Goal: Task Accomplishment & Management: Manage account settings

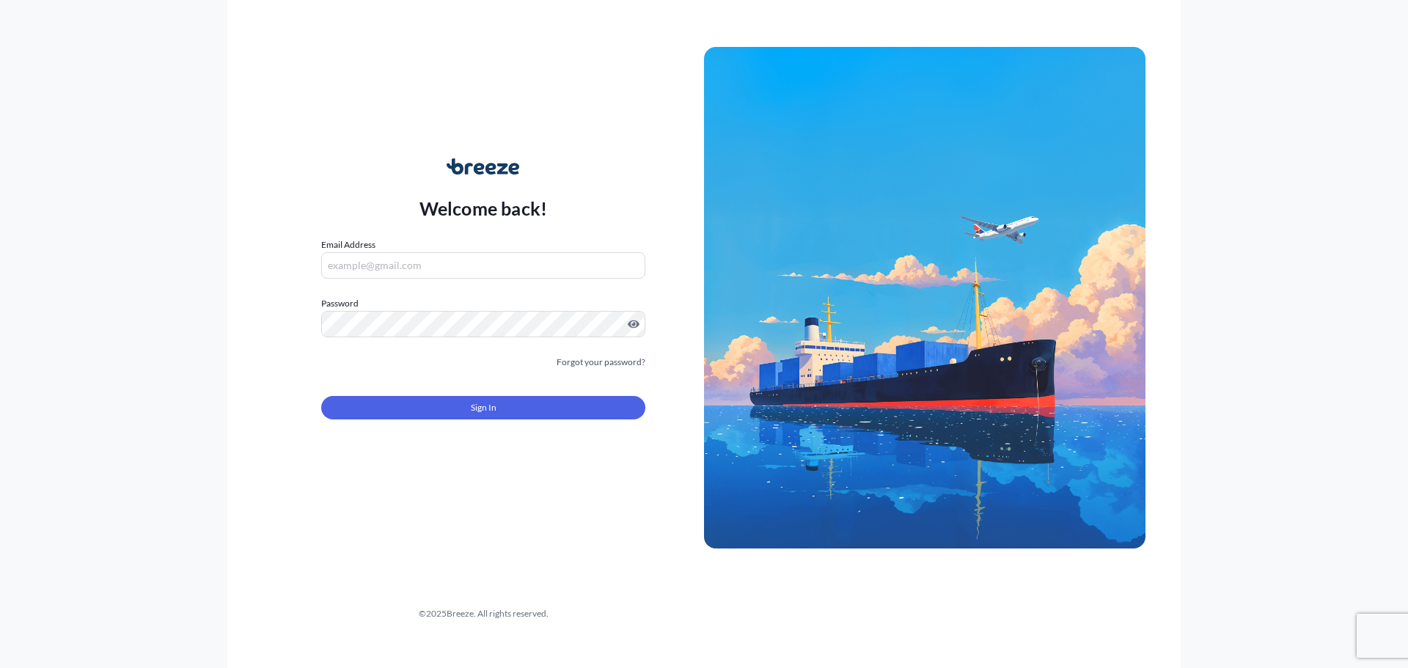
drag, startPoint x: 438, startPoint y: 263, endPoint x: 444, endPoint y: 270, distance: 8.8
click at [438, 263] on input "Email Address" at bounding box center [483, 265] width 324 height 26
type input "[PERSON_NAME][EMAIL_ADDRESS][DOMAIN_NAME]"
click at [534, 397] on button "Sign In" at bounding box center [483, 407] width 324 height 23
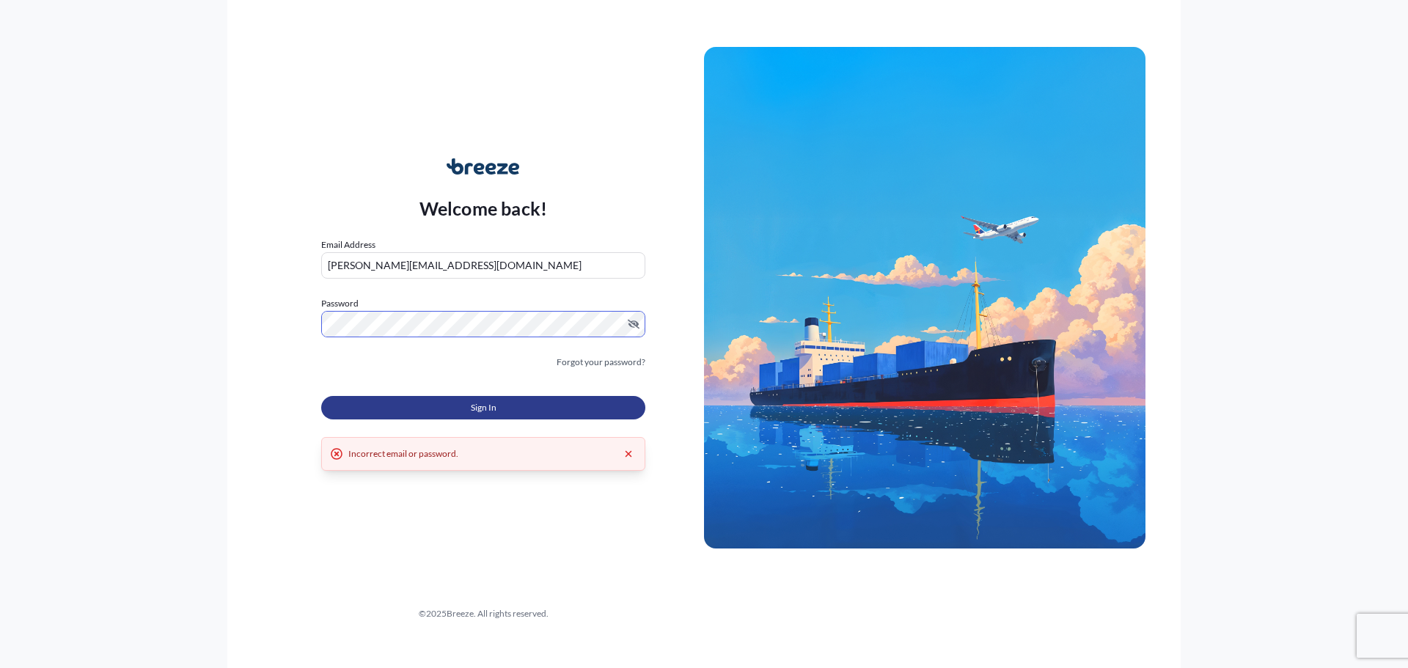
click at [451, 401] on button "Sign In" at bounding box center [483, 407] width 324 height 23
click at [411, 339] on form "Email Address [PERSON_NAME][EMAIL_ADDRESS][DOMAIN_NAME] Password Must include: …" at bounding box center [483, 337] width 324 height 199
click at [485, 413] on span "Sign In" at bounding box center [484, 407] width 26 height 15
click at [397, 407] on button "Sign In" at bounding box center [483, 407] width 324 height 23
click at [0, 293] on html "Welcome back! Email Address [PERSON_NAME][EMAIL_ADDRESS][DOMAIN_NAME] Password …" at bounding box center [704, 334] width 1408 height 668
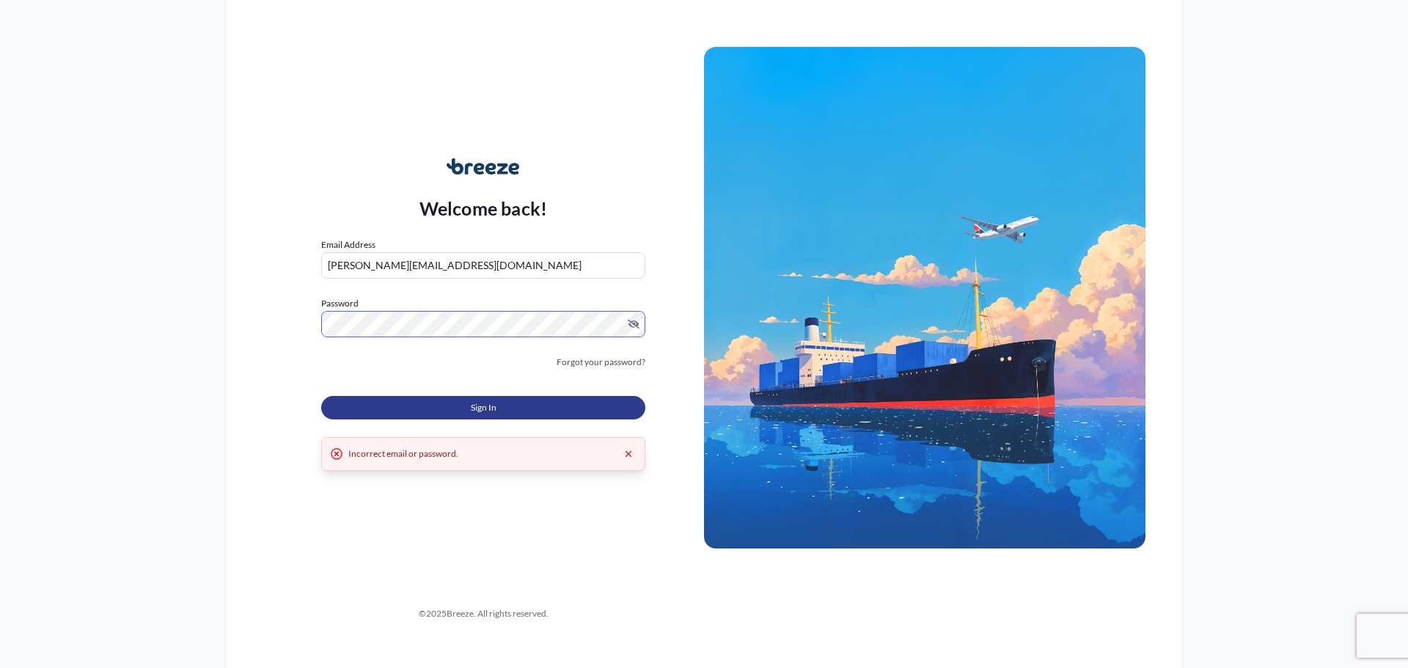
click at [559, 410] on button "Sign In" at bounding box center [483, 407] width 324 height 23
click at [0, 316] on html "Welcome back! Email Address [PERSON_NAME][EMAIL_ADDRESS][DOMAIN_NAME] Password …" at bounding box center [704, 334] width 1408 height 668
click at [378, 410] on button "Sign In" at bounding box center [483, 407] width 324 height 23
click at [449, 413] on button "Sign In" at bounding box center [483, 407] width 324 height 23
click at [614, 362] on link "Forgot your password?" at bounding box center [600, 362] width 89 height 15
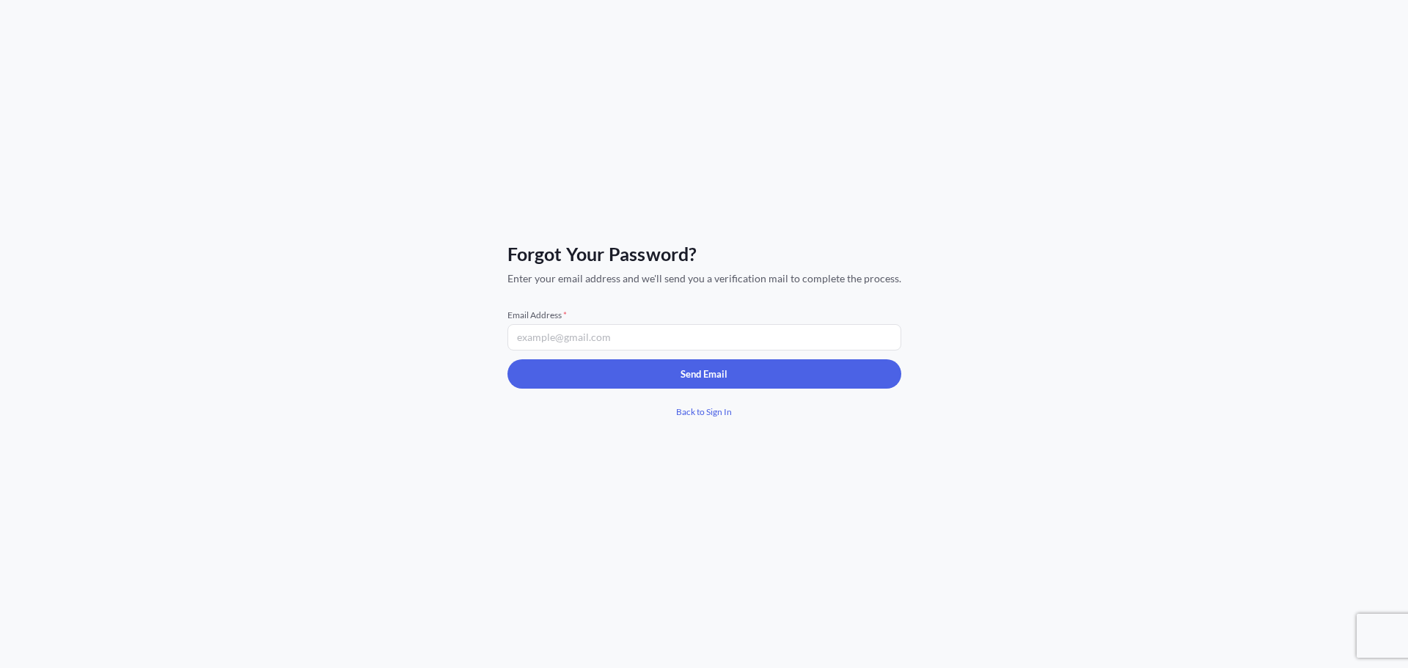
click at [601, 326] on input "Email Address *" at bounding box center [704, 337] width 394 height 26
type input "[PERSON_NAME][EMAIL_ADDRESS][DOMAIN_NAME]"
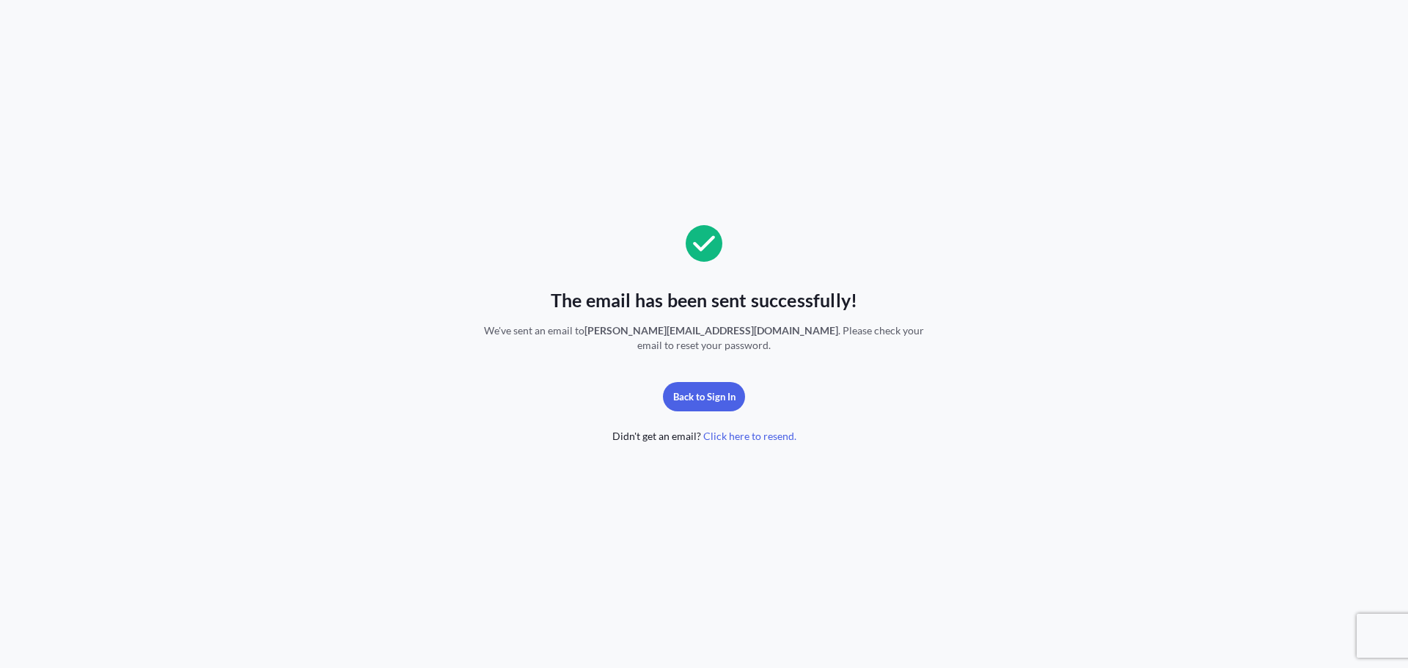
click at [741, 433] on span "Click here to resend." at bounding box center [749, 436] width 93 height 15
click at [739, 433] on span "Click here to resend." at bounding box center [749, 436] width 93 height 15
click at [719, 438] on span "Click here to resend." at bounding box center [749, 436] width 93 height 15
click at [720, 431] on span "Click here to resend." at bounding box center [749, 436] width 93 height 15
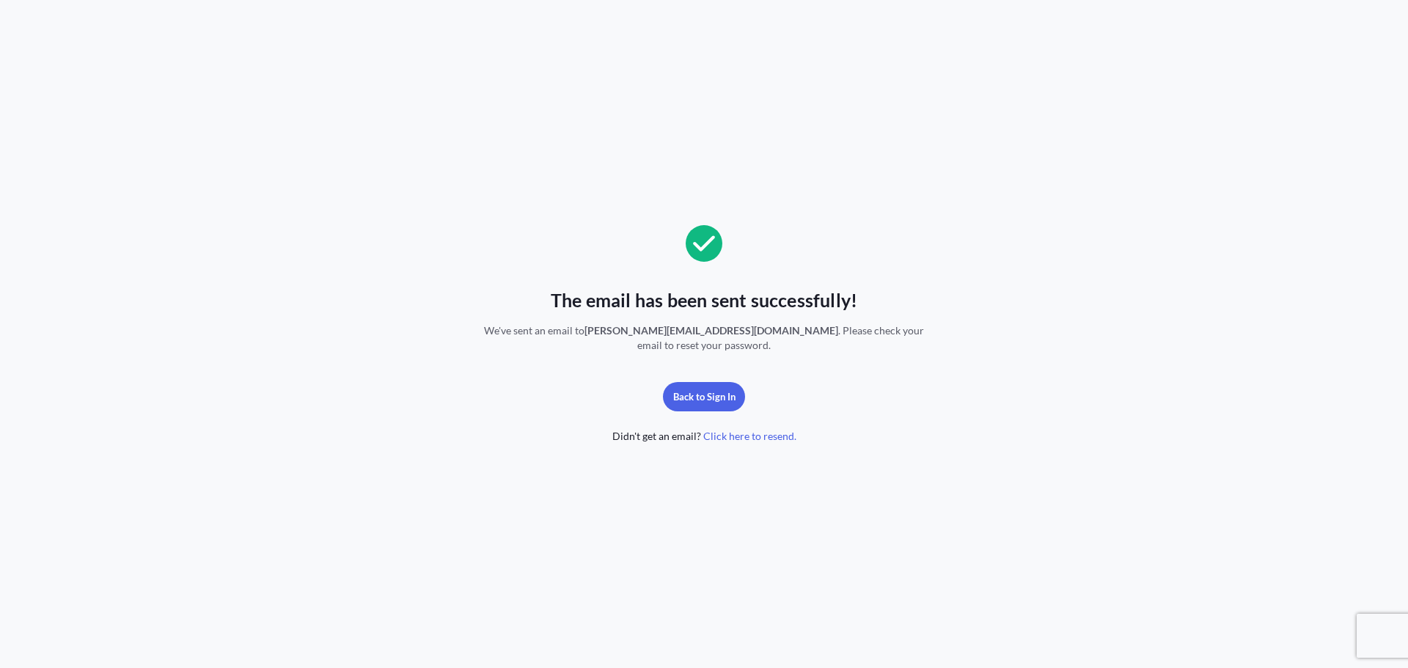
click at [780, 435] on span "Click here to resend." at bounding box center [749, 436] width 93 height 15
click at [760, 436] on span "Click here to resend." at bounding box center [749, 436] width 93 height 15
click at [656, 438] on span "Didn't get an email? Click here to resend." at bounding box center [704, 436] width 184 height 15
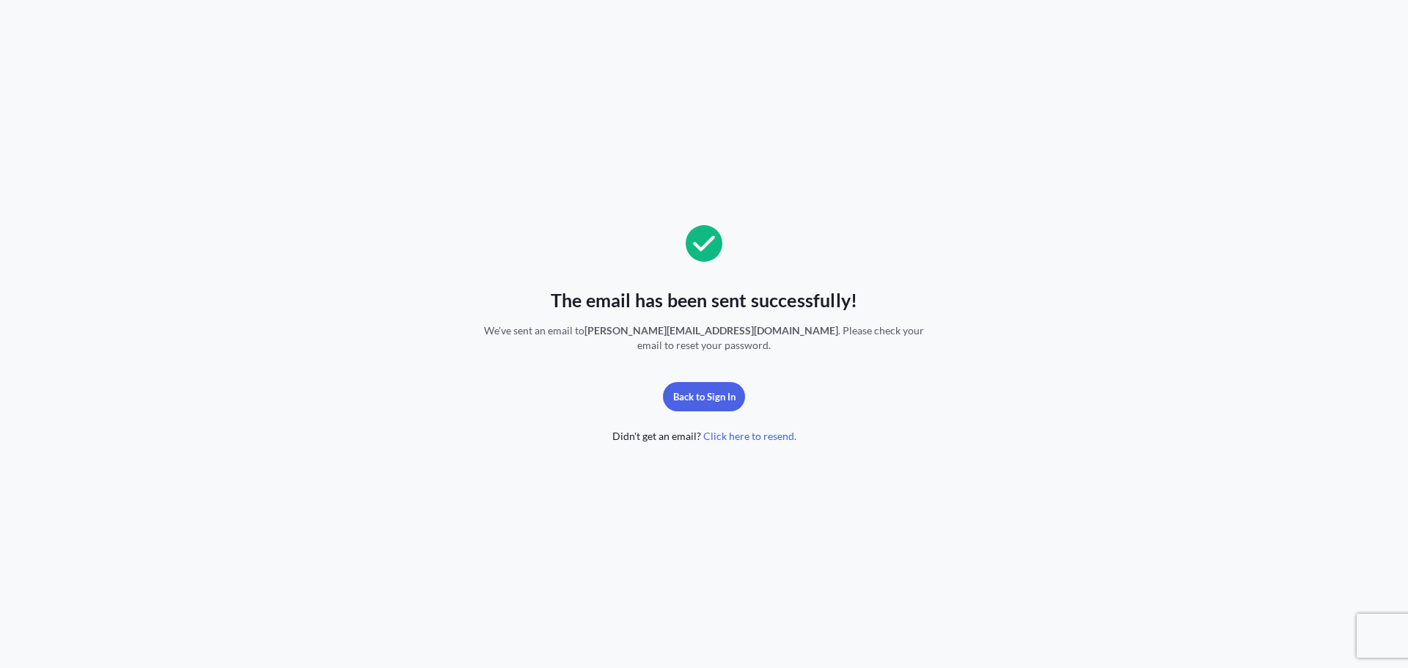
click at [689, 435] on span "Didn't get an email? Click here to resend." at bounding box center [704, 436] width 184 height 15
click at [750, 429] on span "Click here to resend." at bounding box center [749, 436] width 93 height 15
click at [750, 433] on span "Click here to resend." at bounding box center [749, 436] width 93 height 15
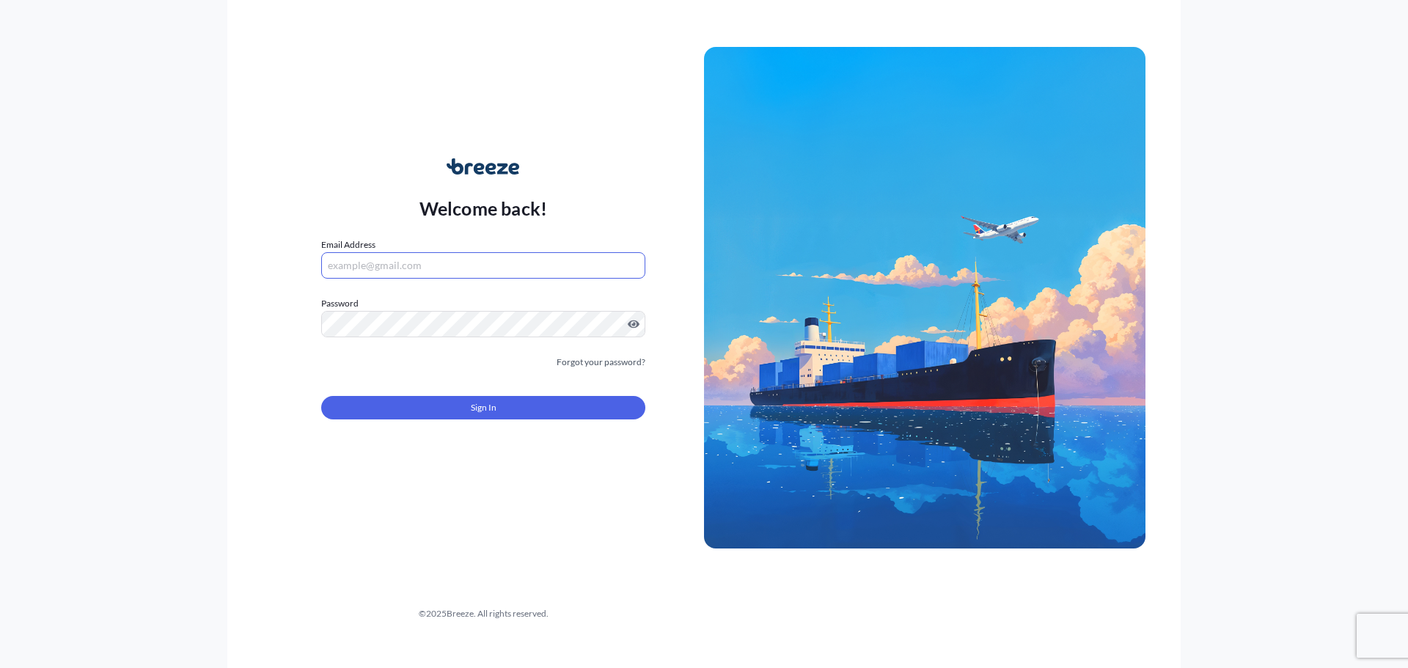
click at [424, 265] on input "Email Address" at bounding box center [483, 265] width 324 height 26
type input "[PERSON_NAME][EMAIL_ADDRESS][DOMAIN_NAME]"
click at [499, 338] on form "Email Address [PERSON_NAME][EMAIL_ADDRESS][DOMAIN_NAME] Password Password is re…" at bounding box center [483, 337] width 324 height 199
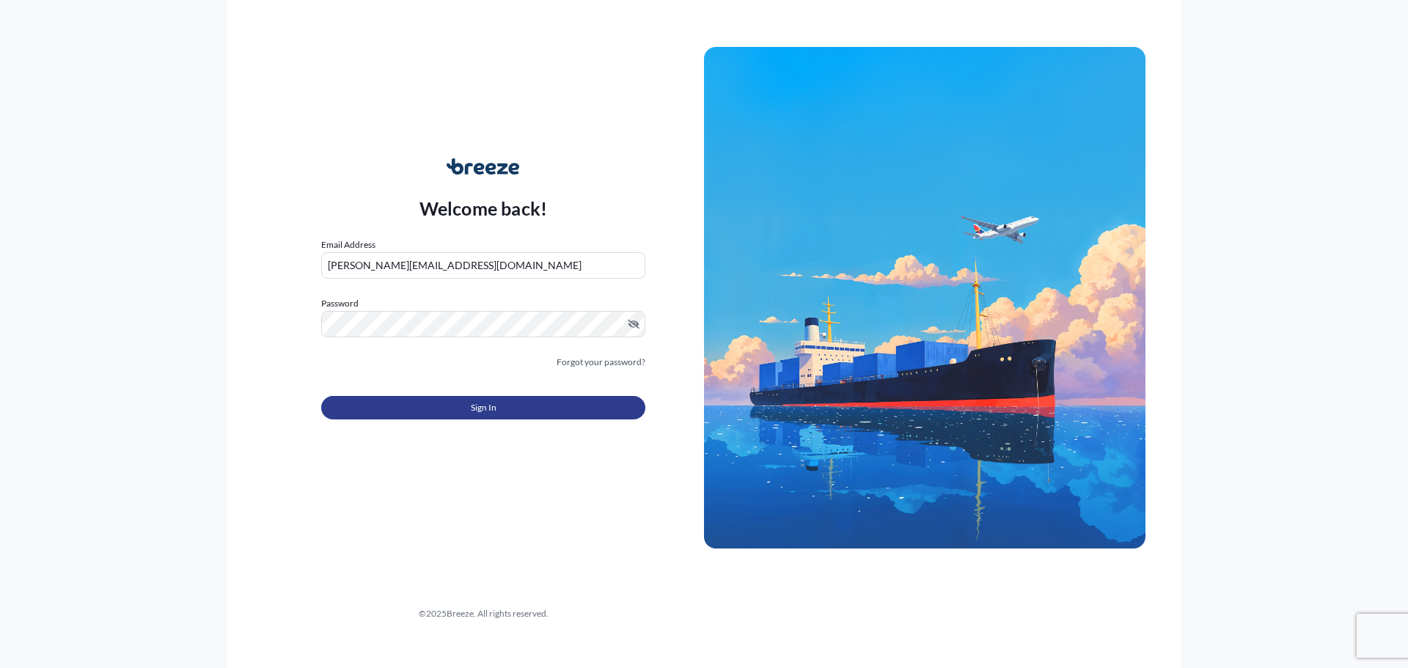
click at [455, 416] on button "Sign In" at bounding box center [483, 407] width 324 height 23
click at [511, 411] on button "Sign In" at bounding box center [483, 407] width 324 height 23
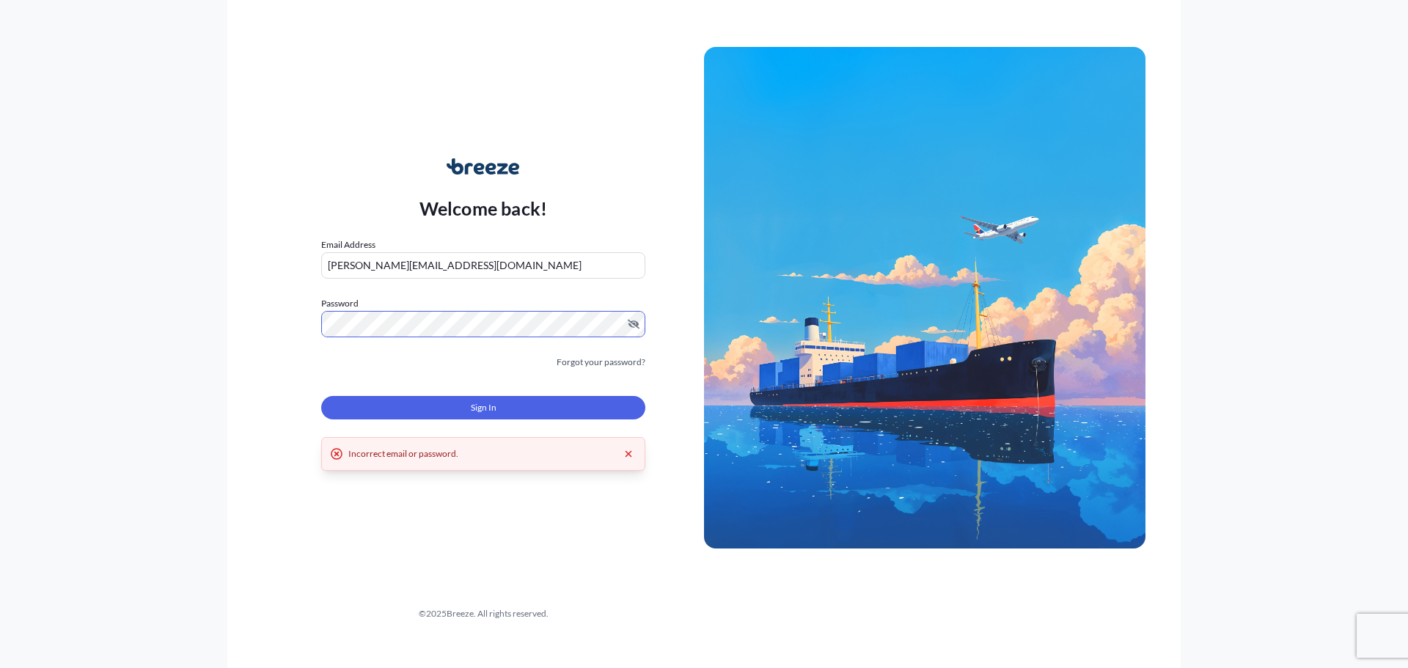
click at [60, 323] on div "Welcome back! Email Address [PERSON_NAME][EMAIL_ADDRESS][DOMAIN_NAME] Password …" at bounding box center [704, 334] width 1408 height 668
click at [383, 400] on button "Sign In" at bounding box center [483, 407] width 324 height 23
click at [490, 403] on span "Sign In" at bounding box center [484, 407] width 26 height 15
click at [49, 354] on div "Welcome back! Email Address [PERSON_NAME][EMAIL_ADDRESS][DOMAIN_NAME] Password …" at bounding box center [704, 334] width 1408 height 668
click at [452, 401] on button "Sign In" at bounding box center [483, 407] width 324 height 23
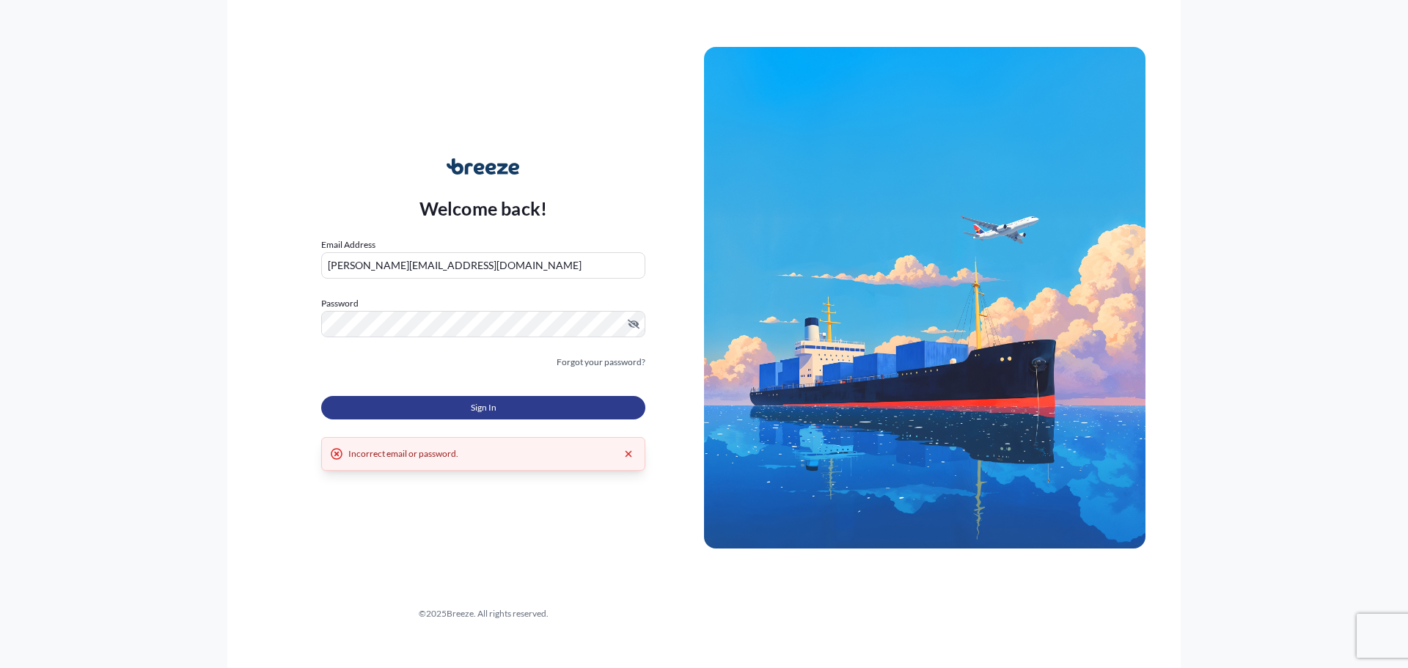
click at [457, 397] on button "Sign In" at bounding box center [483, 407] width 324 height 23
click at [471, 286] on form "Email Address [PERSON_NAME][EMAIL_ADDRESS][DOMAIN_NAME] Password Must include: …" at bounding box center [483, 337] width 324 height 199
click at [469, 276] on input "[PERSON_NAME][EMAIL_ADDRESS][DOMAIN_NAME]" at bounding box center [483, 265] width 324 height 26
click at [273, 320] on div "Welcome back! Email Address [PERSON_NAME][EMAIL_ADDRESS][DOMAIN_NAME] Password …" at bounding box center [482, 297] width 441 height 337
click at [444, 252] on input "[PERSON_NAME][EMAIL_ADDRESS][DOMAIN_NAME]" at bounding box center [483, 265] width 324 height 26
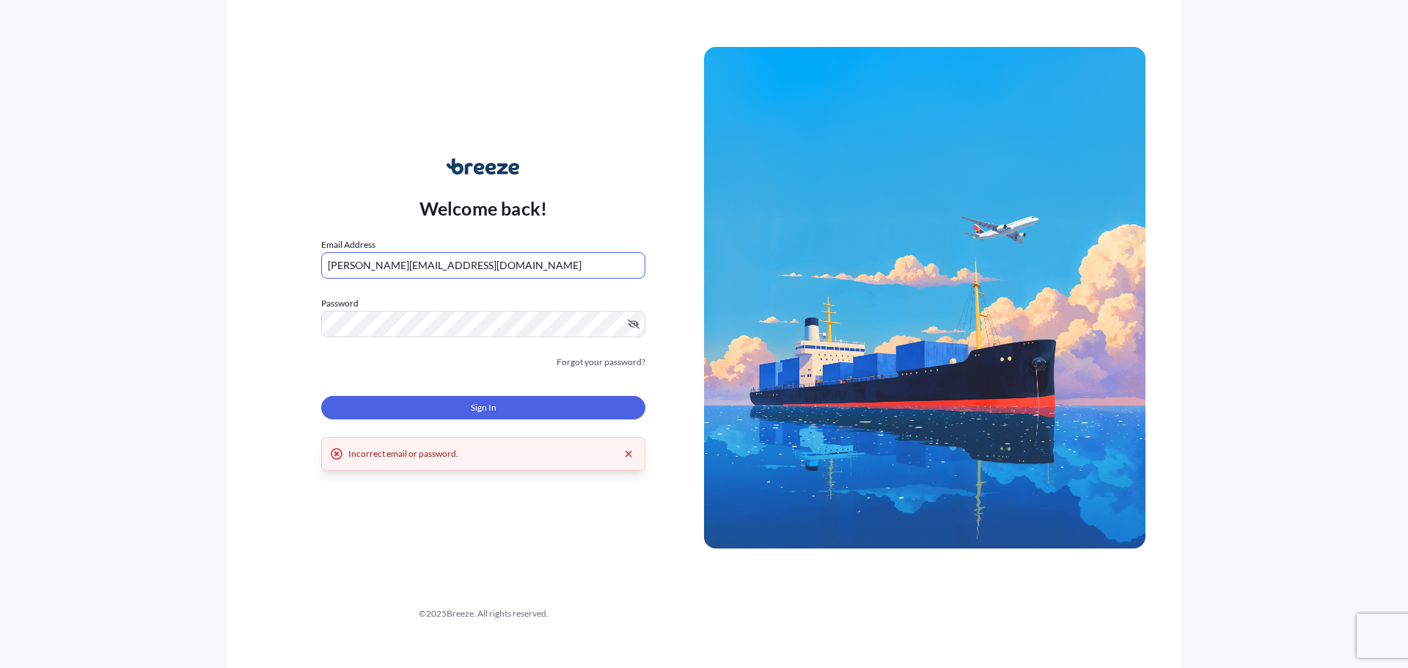
click at [229, 306] on div "Welcome back! Email Address [PERSON_NAME][EMAIL_ADDRESS][DOMAIN_NAME] Password …" at bounding box center [703, 334] width 953 height 668
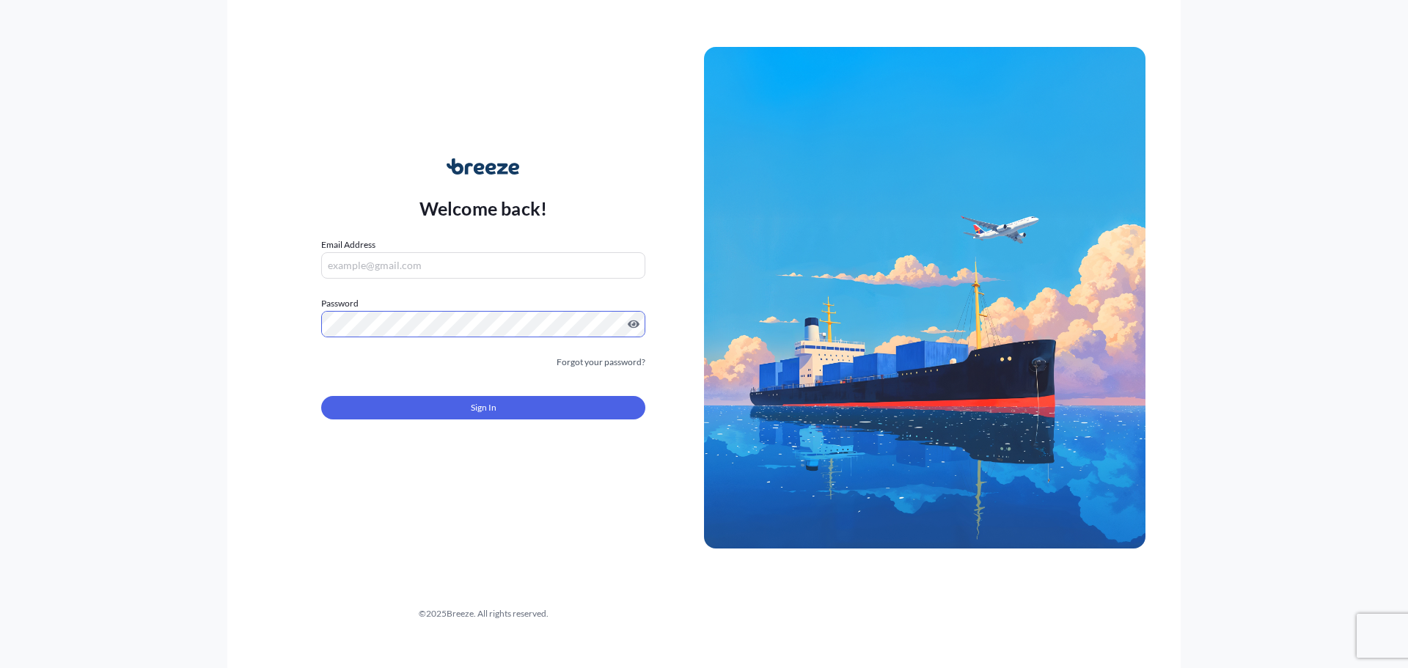
click at [478, 283] on form "Email Address Password Must include: Upper & lower case letters Symbols (!@#$) …" at bounding box center [483, 337] width 324 height 199
click at [482, 264] on input "Email Address" at bounding box center [483, 265] width 324 height 26
type input "[PERSON_NAME][EMAIL_ADDRESS][DOMAIN_NAME]"
click at [609, 361] on link "Forgot your password?" at bounding box center [600, 362] width 89 height 15
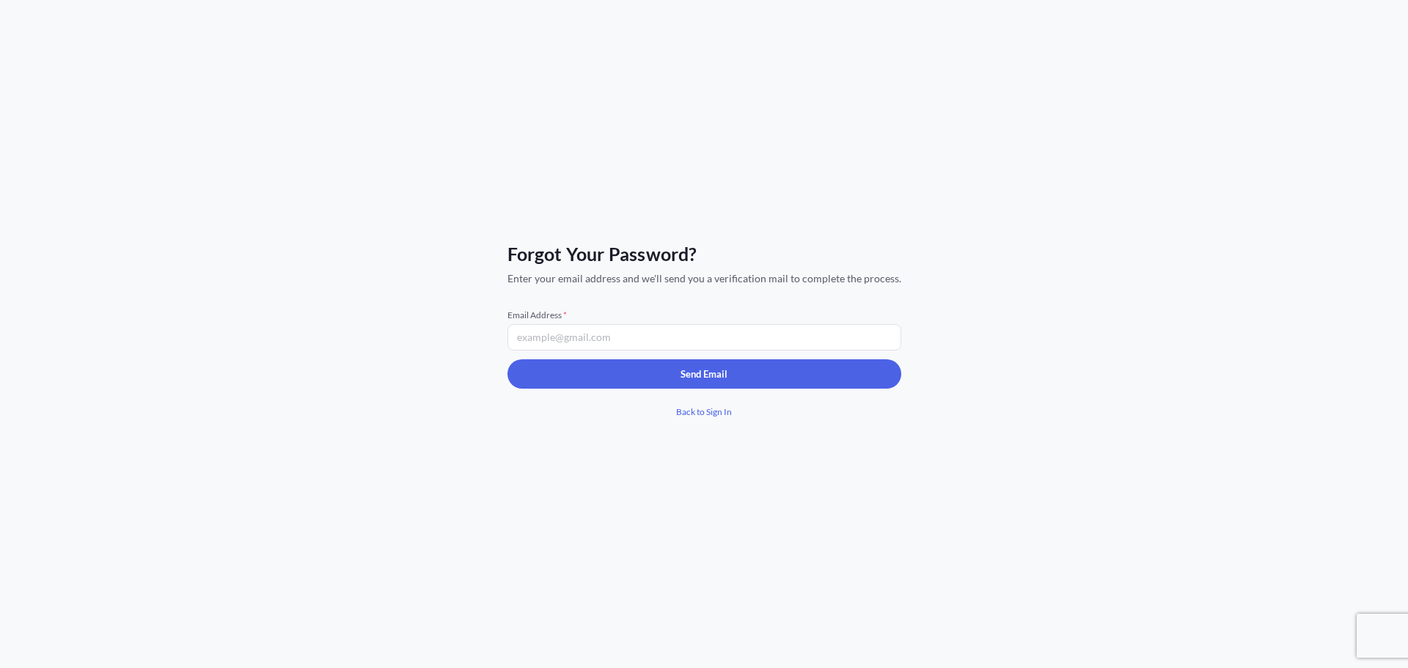
click at [641, 350] on input "Email Address *" at bounding box center [704, 337] width 394 height 26
type input "[PERSON_NAME][EMAIL_ADDRESS][DOMAIN_NAME]"
